Goal: Navigation & Orientation: Find specific page/section

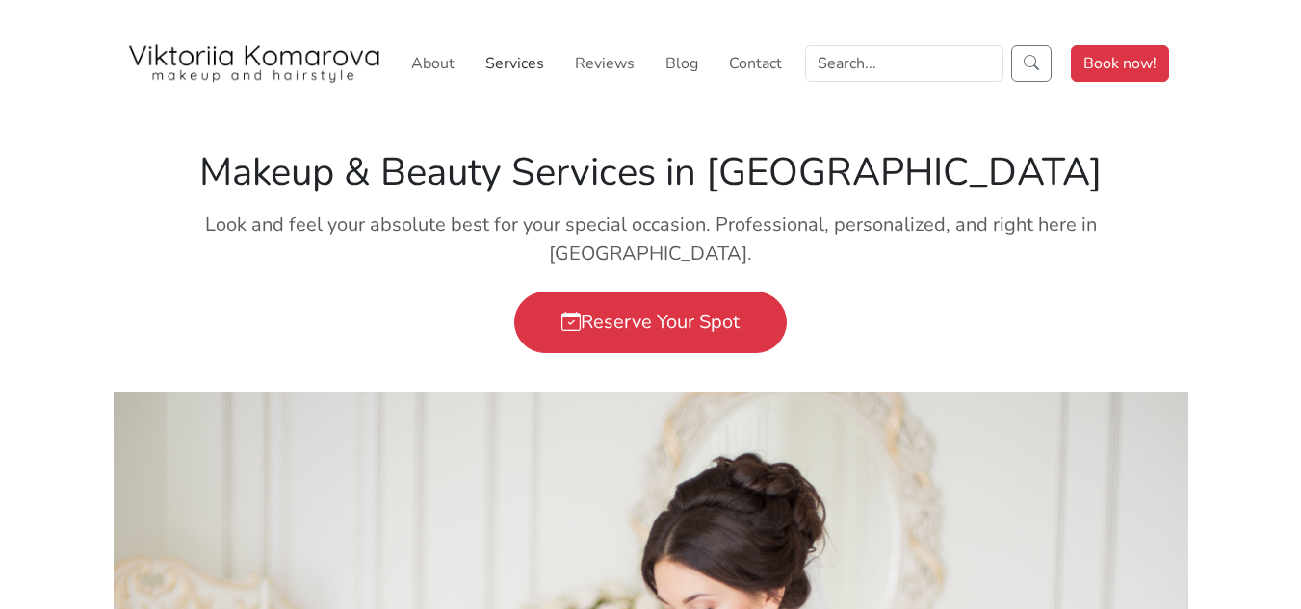
click at [510, 55] on link "Services" at bounding box center [514, 63] width 74 height 39
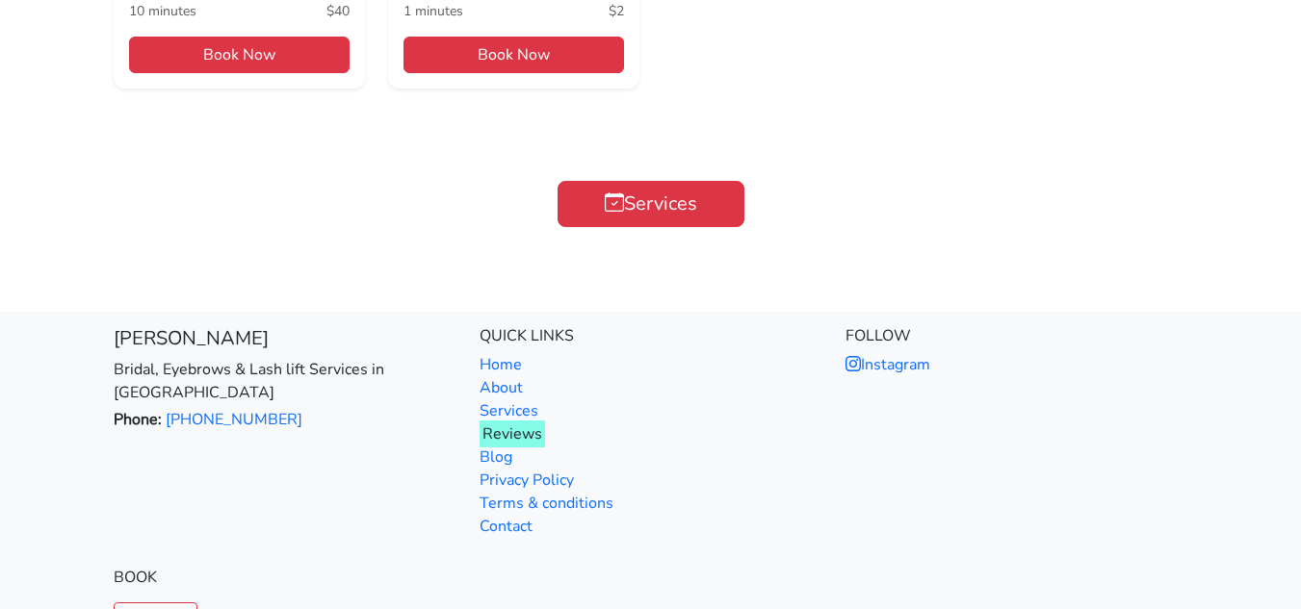
scroll to position [2179, 0]
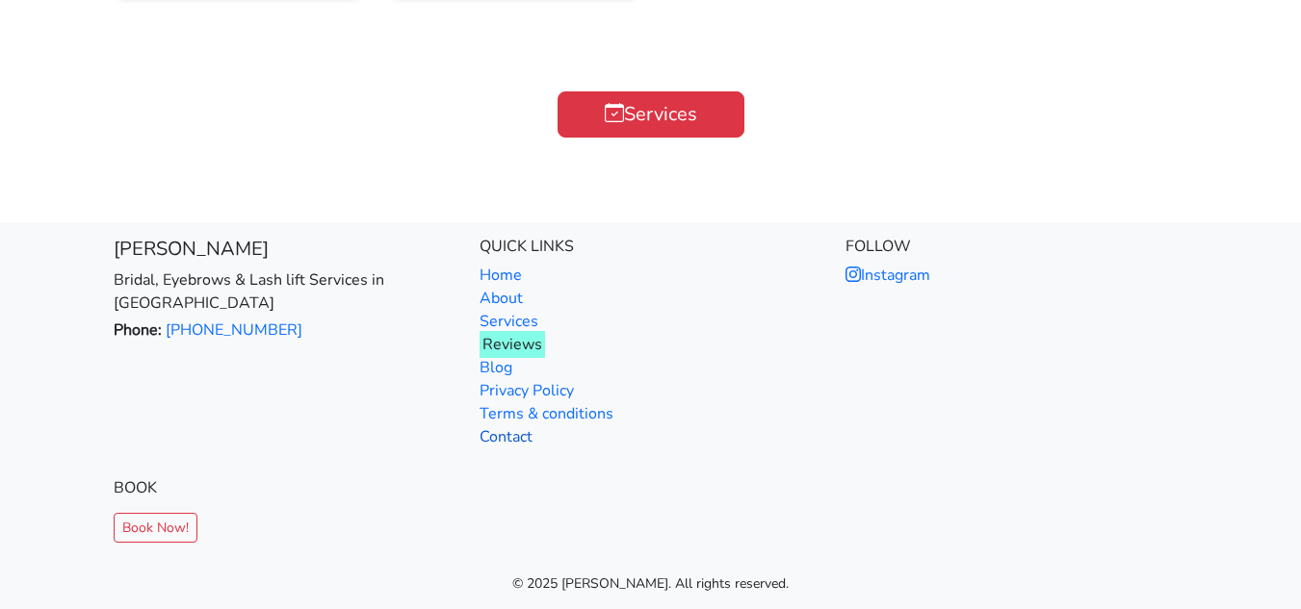
click at [527, 441] on link "Contact" at bounding box center [505, 436] width 53 height 21
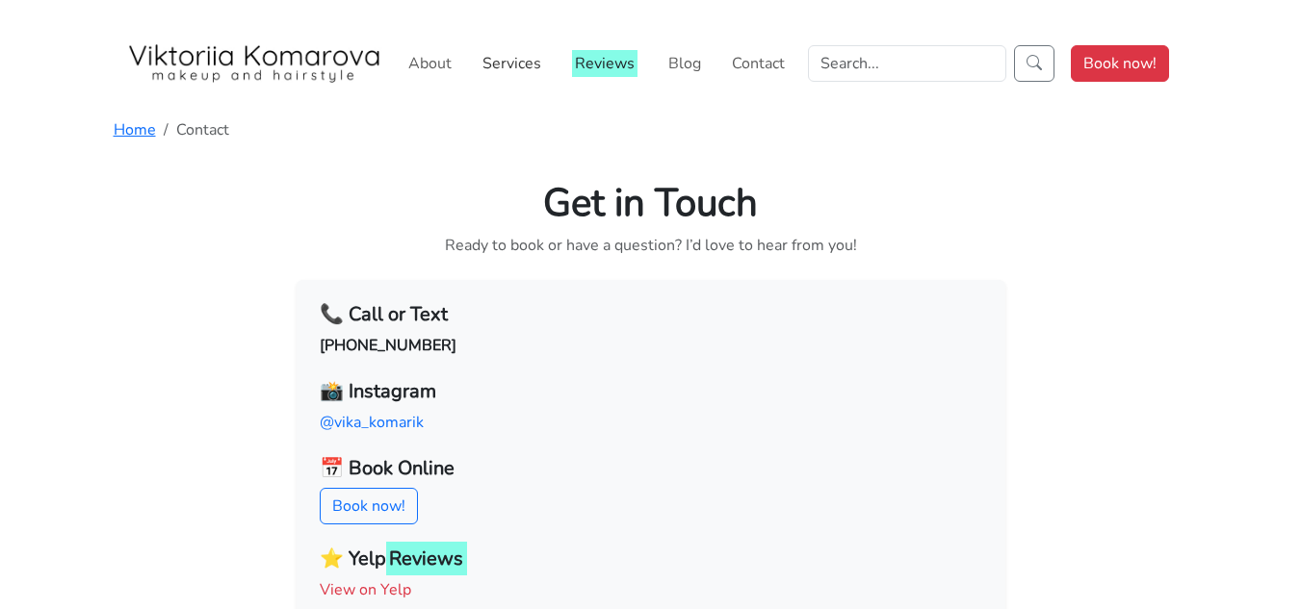
click at [530, 59] on link "Services" at bounding box center [512, 63] width 74 height 39
